Goal: Information Seeking & Learning: Understand process/instructions

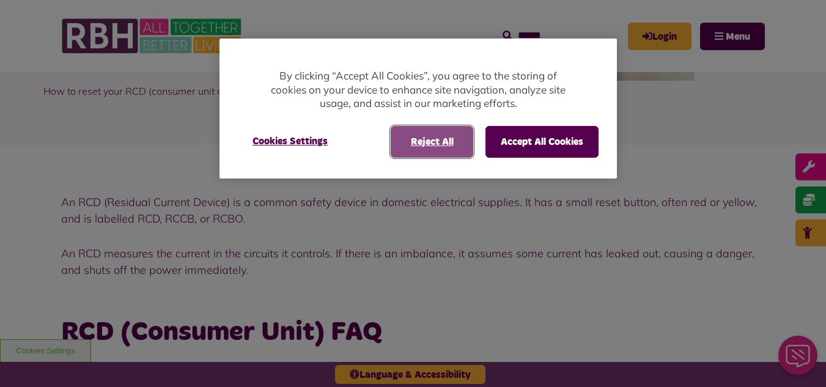
click at [459, 145] on button "Reject All" at bounding box center [432, 142] width 83 height 32
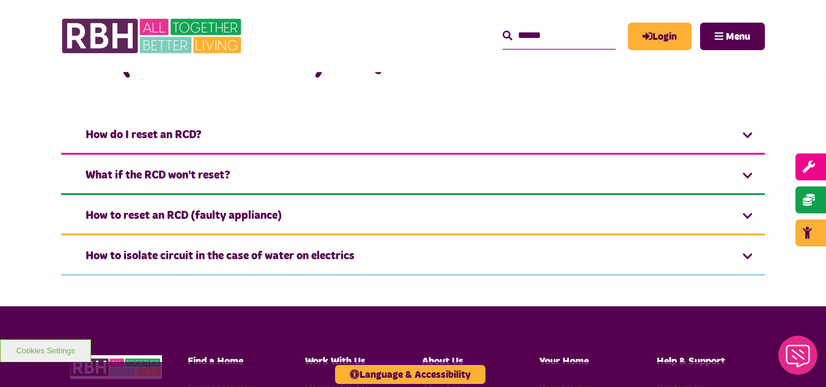
scroll to position [499, 0]
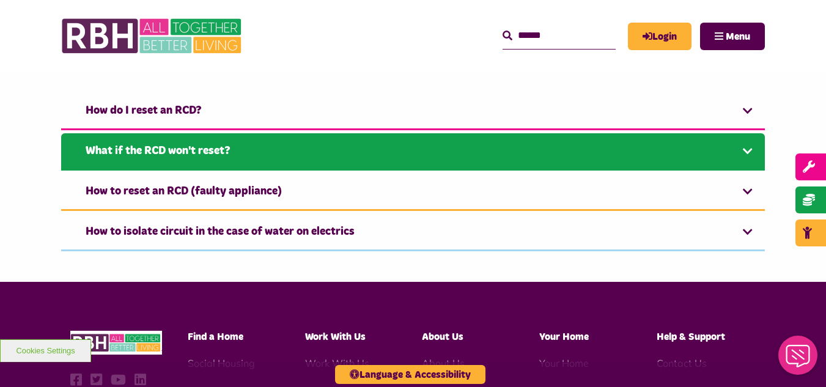
click at [461, 146] on link "What if the RCD won't reset?" at bounding box center [413, 151] width 704 height 37
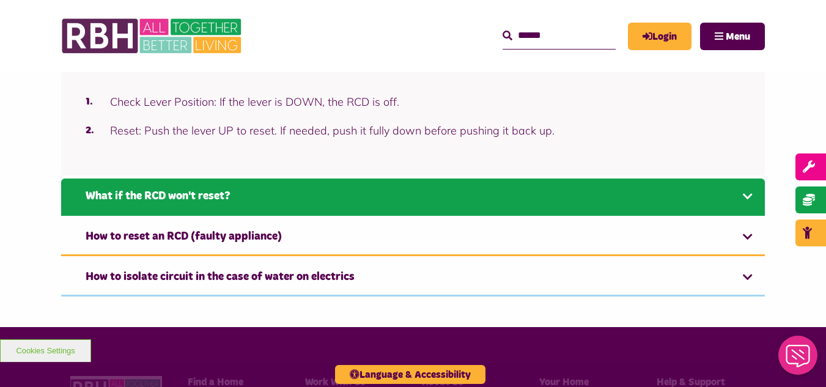
scroll to position [592, 0]
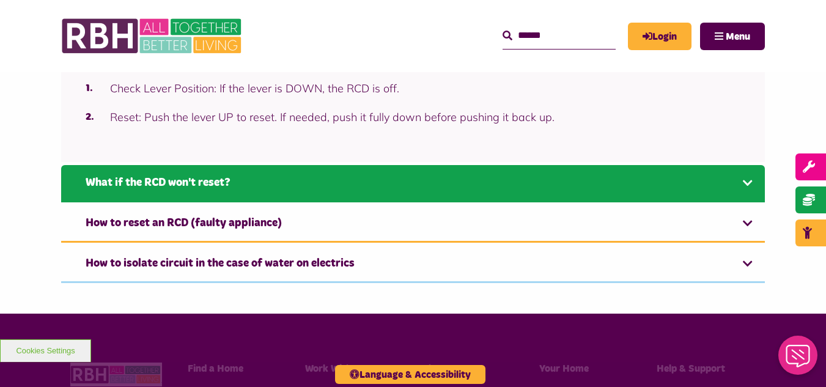
click at [249, 178] on link "What if the RCD won't reset?" at bounding box center [413, 183] width 704 height 37
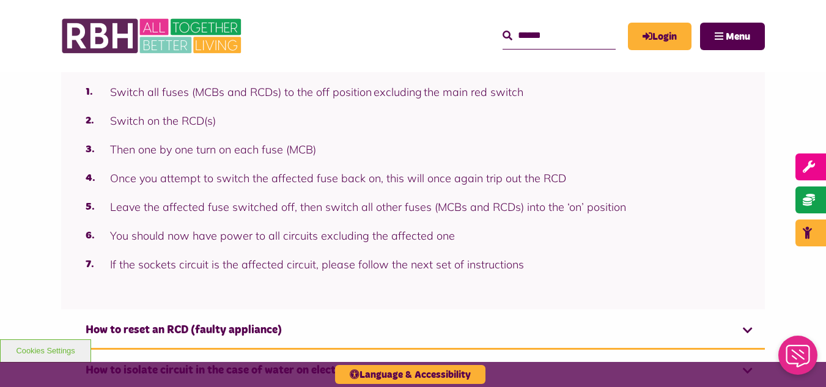
scroll to position [633, 0]
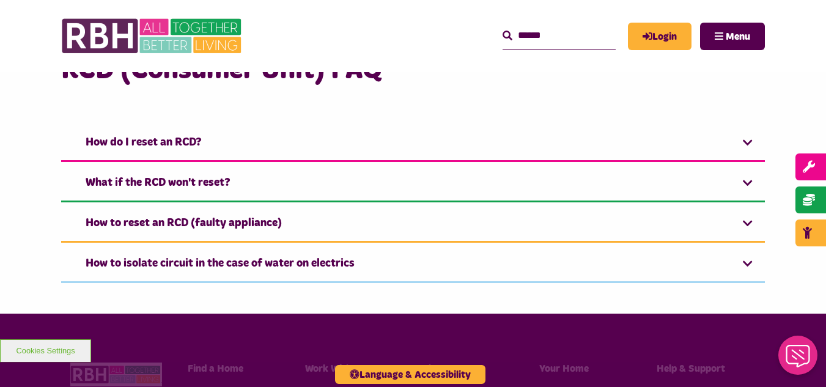
scroll to position [449, 0]
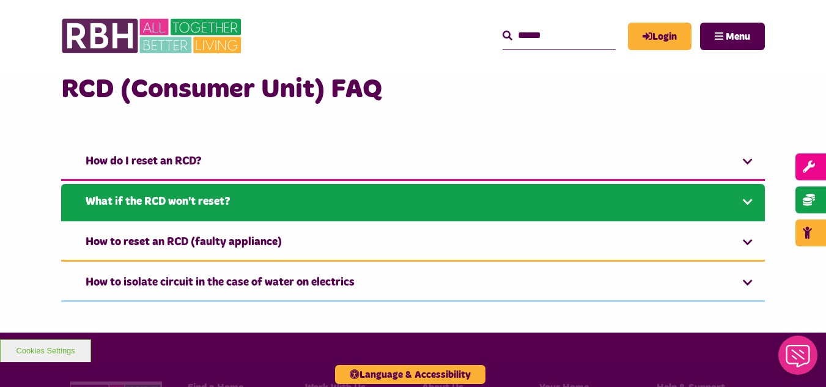
click at [160, 197] on link "What if the RCD won't reset?" at bounding box center [413, 202] width 704 height 37
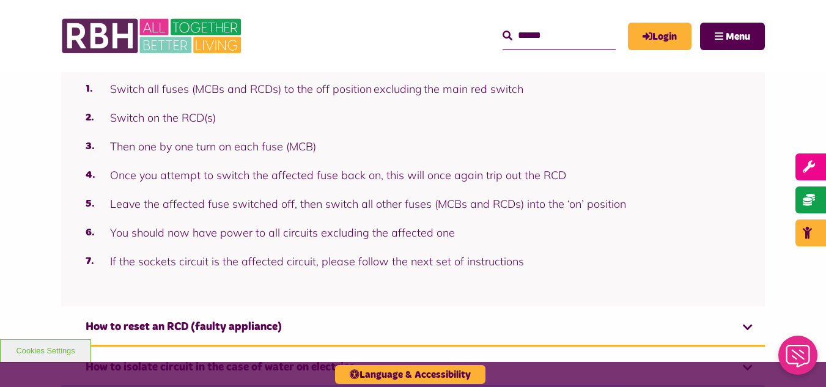
scroll to position [633, 0]
